Goal: Navigation & Orientation: Go to known website

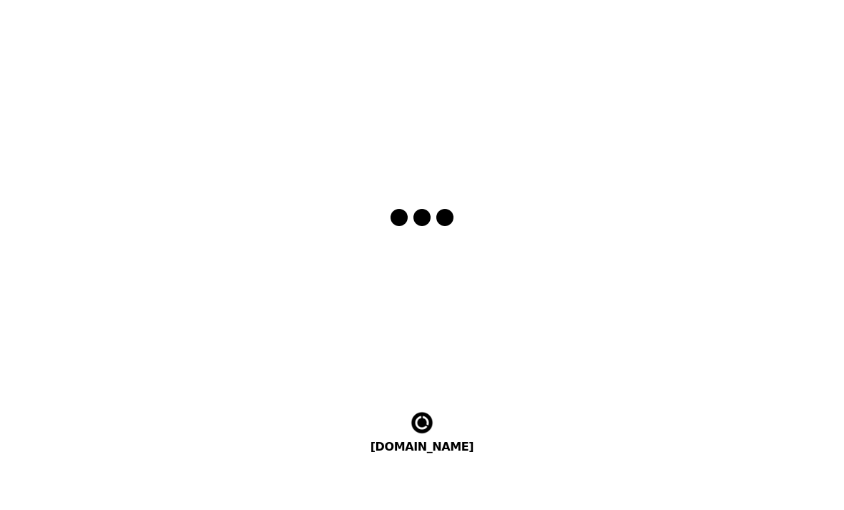
select select "en"
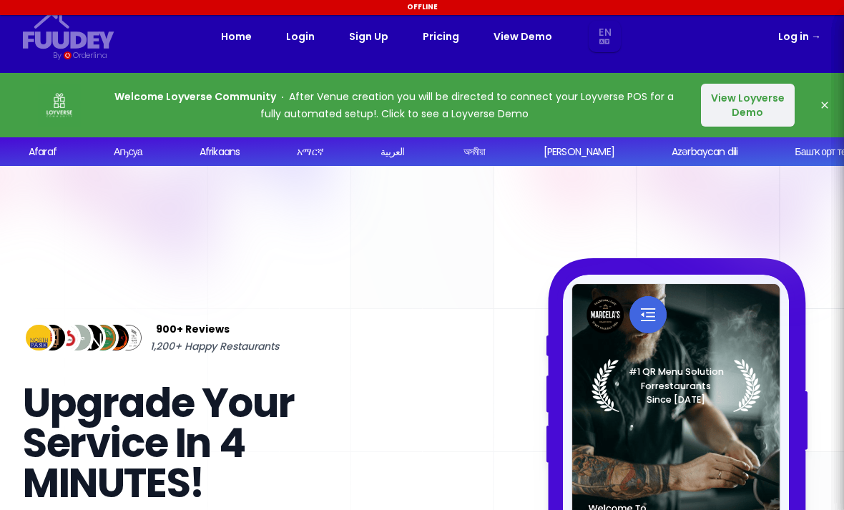
select select "en"
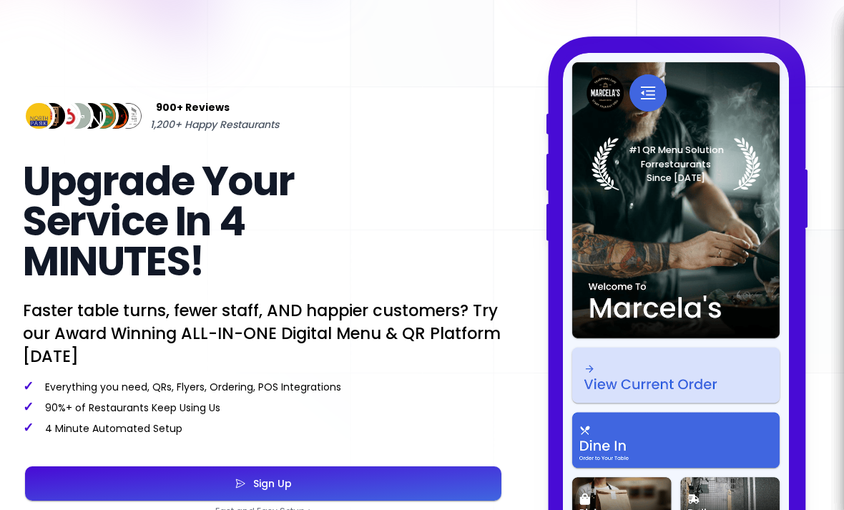
select select "en"
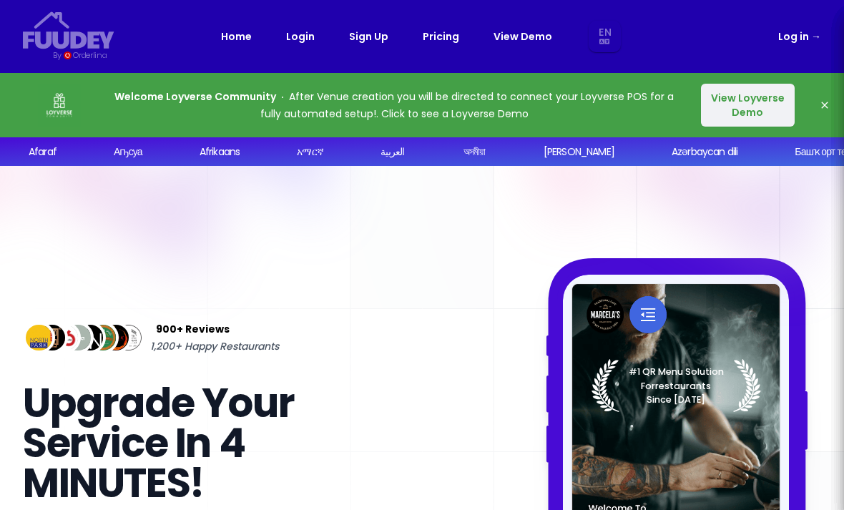
select select "en"
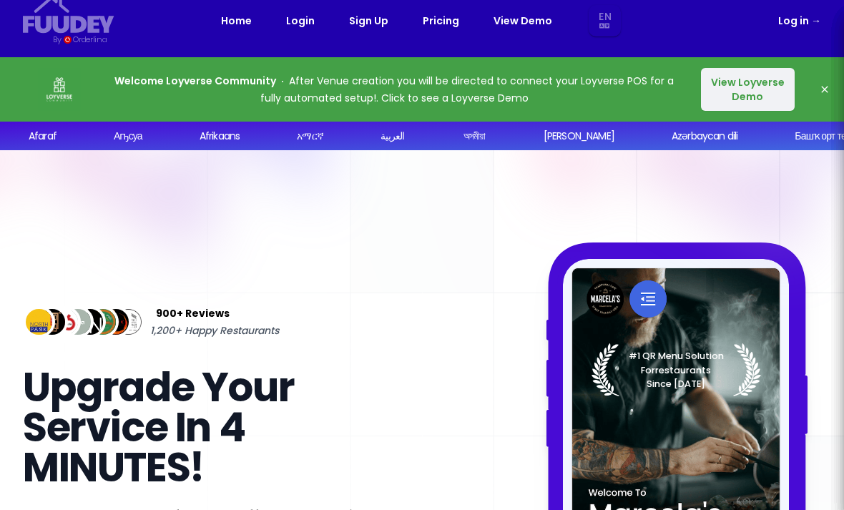
select select "en"
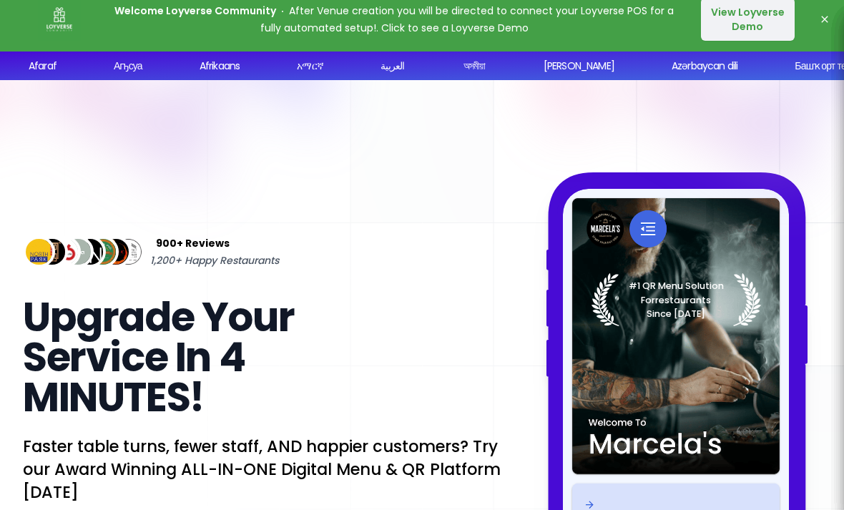
select select "en"
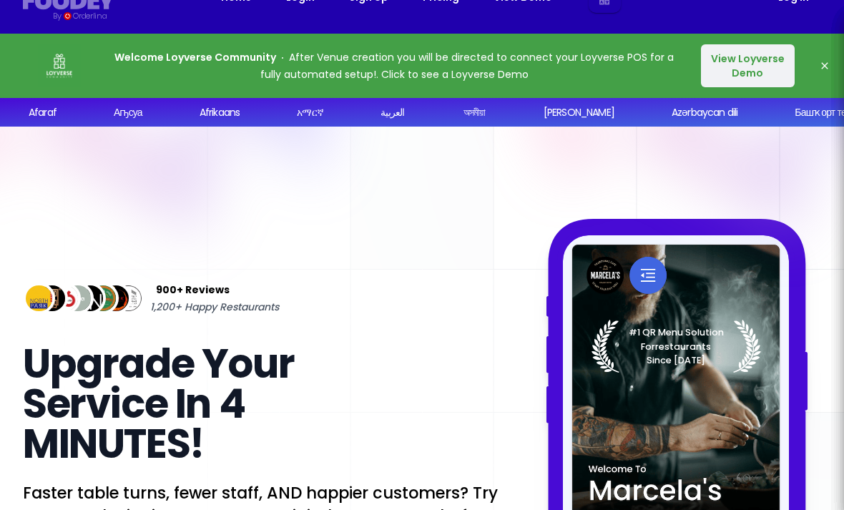
select select "en"
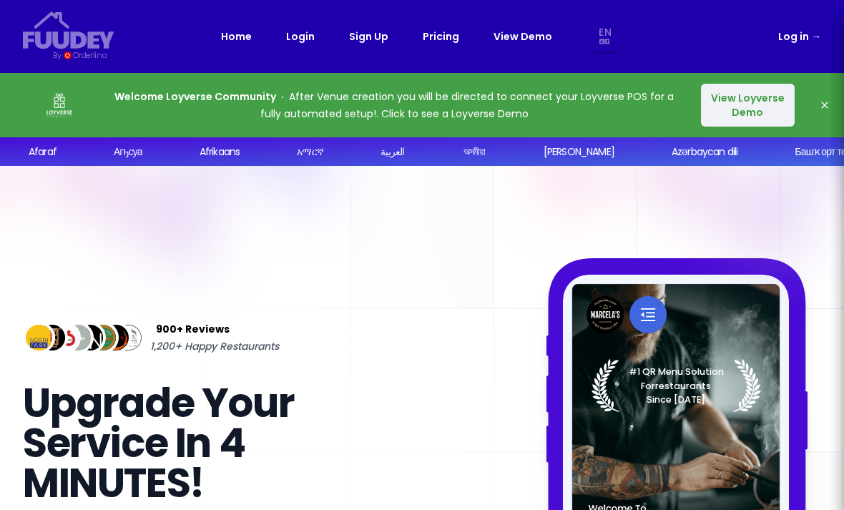
select select "en"
